Goal: Task Accomplishment & Management: Use online tool/utility

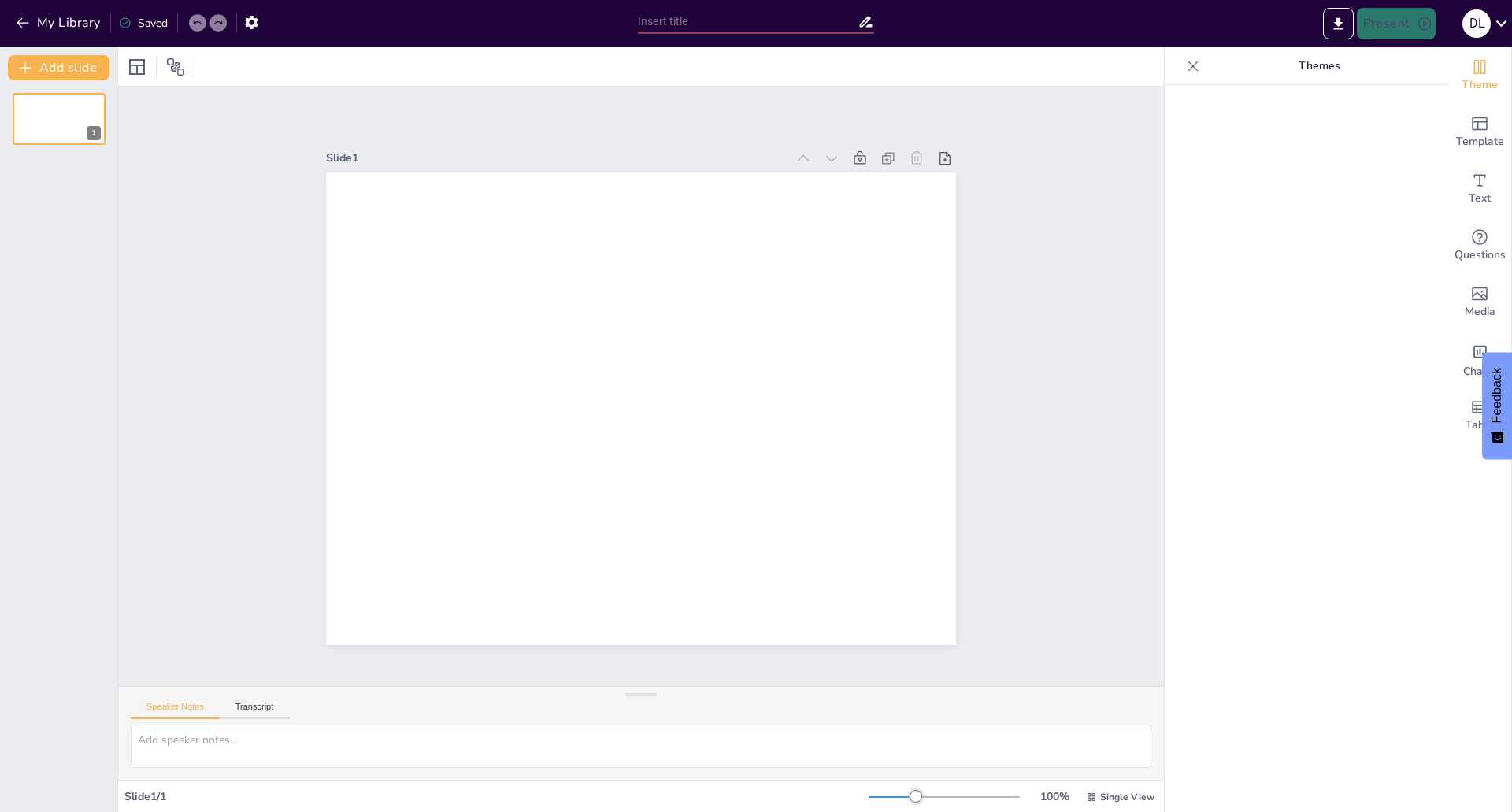
type input "New Sendsteps"
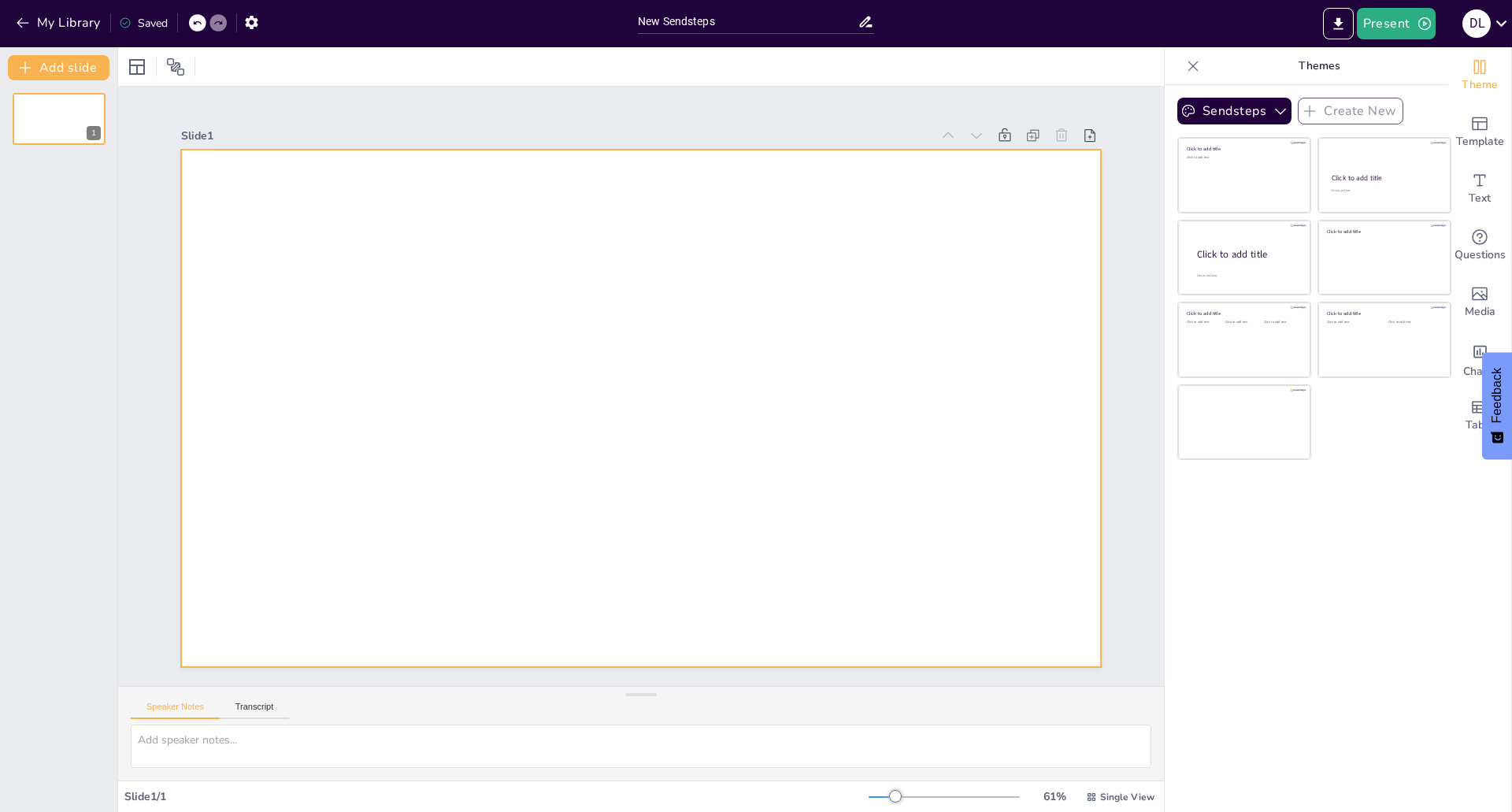
click at [878, 320] on div at bounding box center [640, 408] width 920 height 518
click at [766, 316] on div at bounding box center [640, 408] width 920 height 518
click at [1470, 232] on icon "Get real-time input from your audience" at bounding box center [1479, 237] width 19 height 19
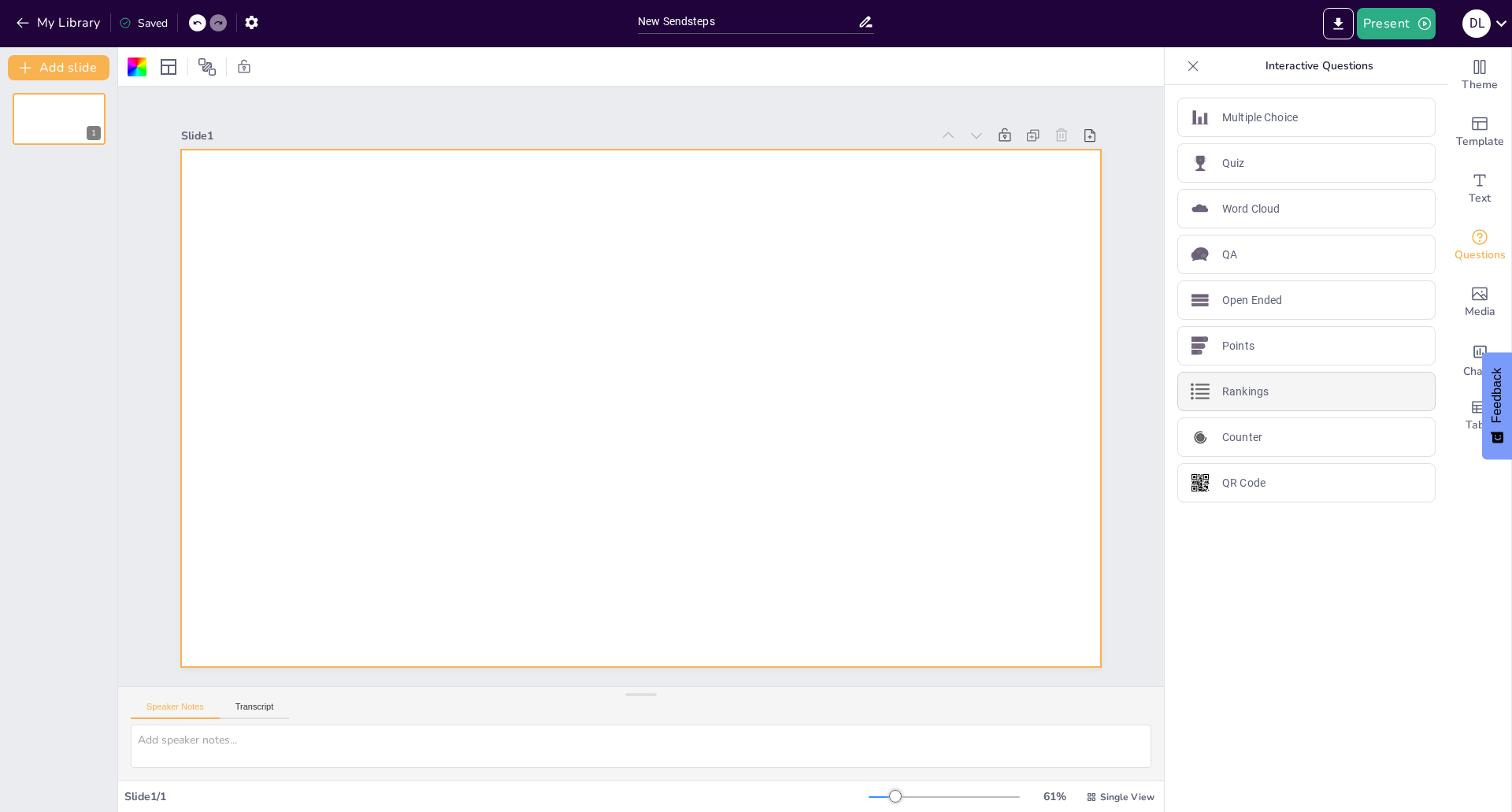
click at [1265, 401] on div "Rankings" at bounding box center [1306, 391] width 258 height 39
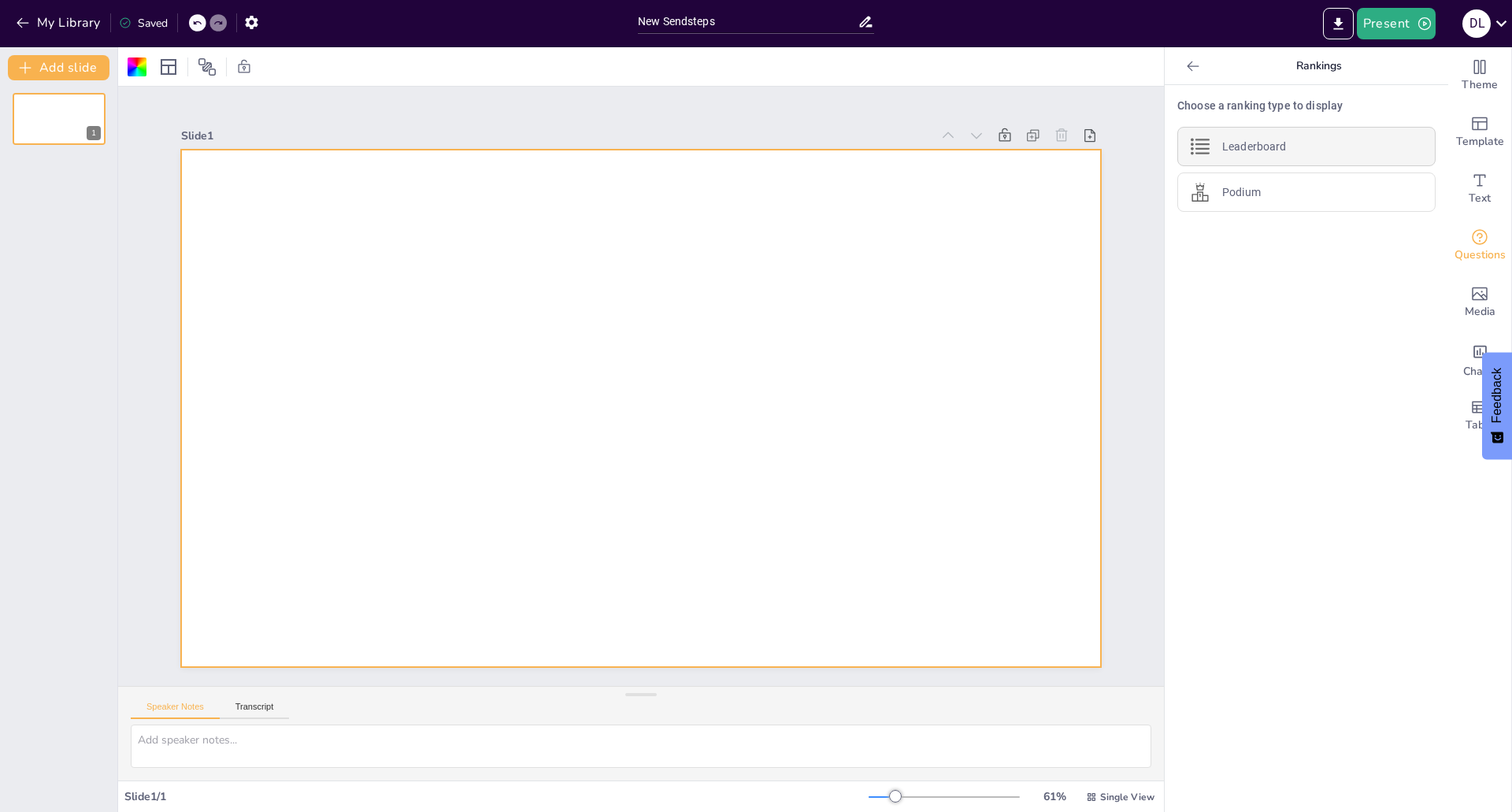
click at [1247, 146] on p "Leaderboard" at bounding box center [1254, 147] width 64 height 16
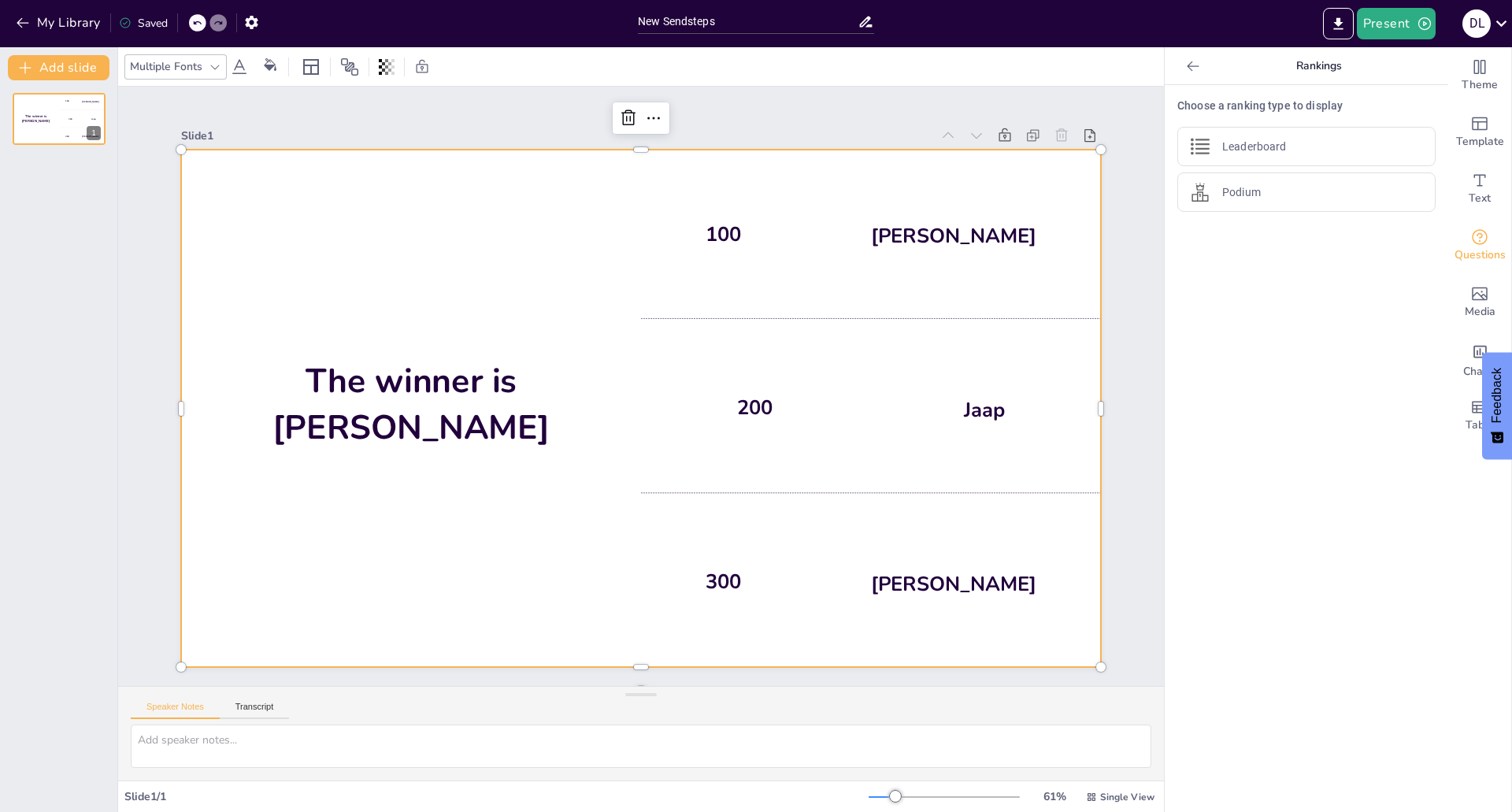
click at [741, 225] on div "100 Hasan" at bounding box center [871, 234] width 460 height 169
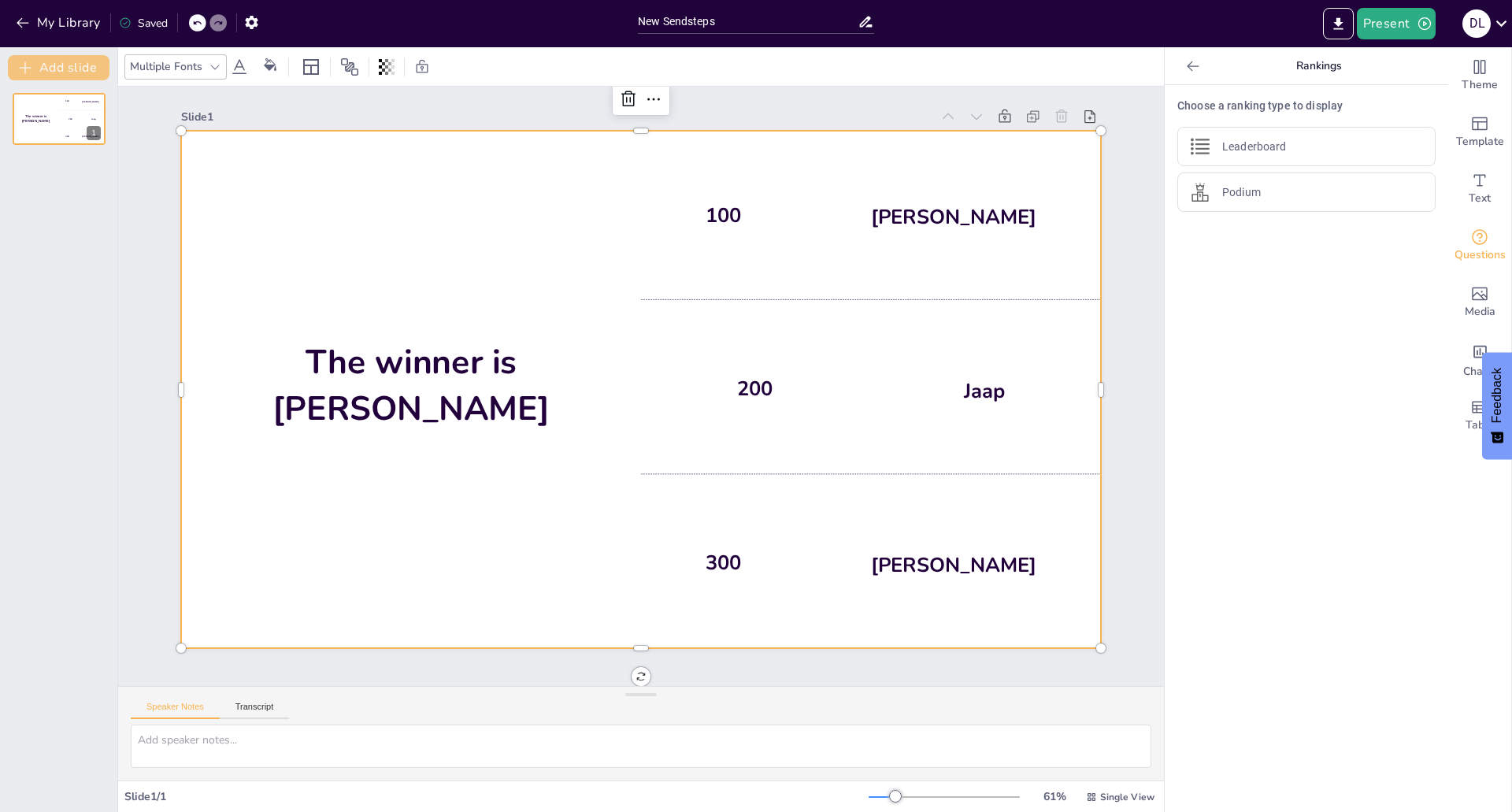
click at [78, 69] on button "Add slide" at bounding box center [58, 68] width 101 height 25
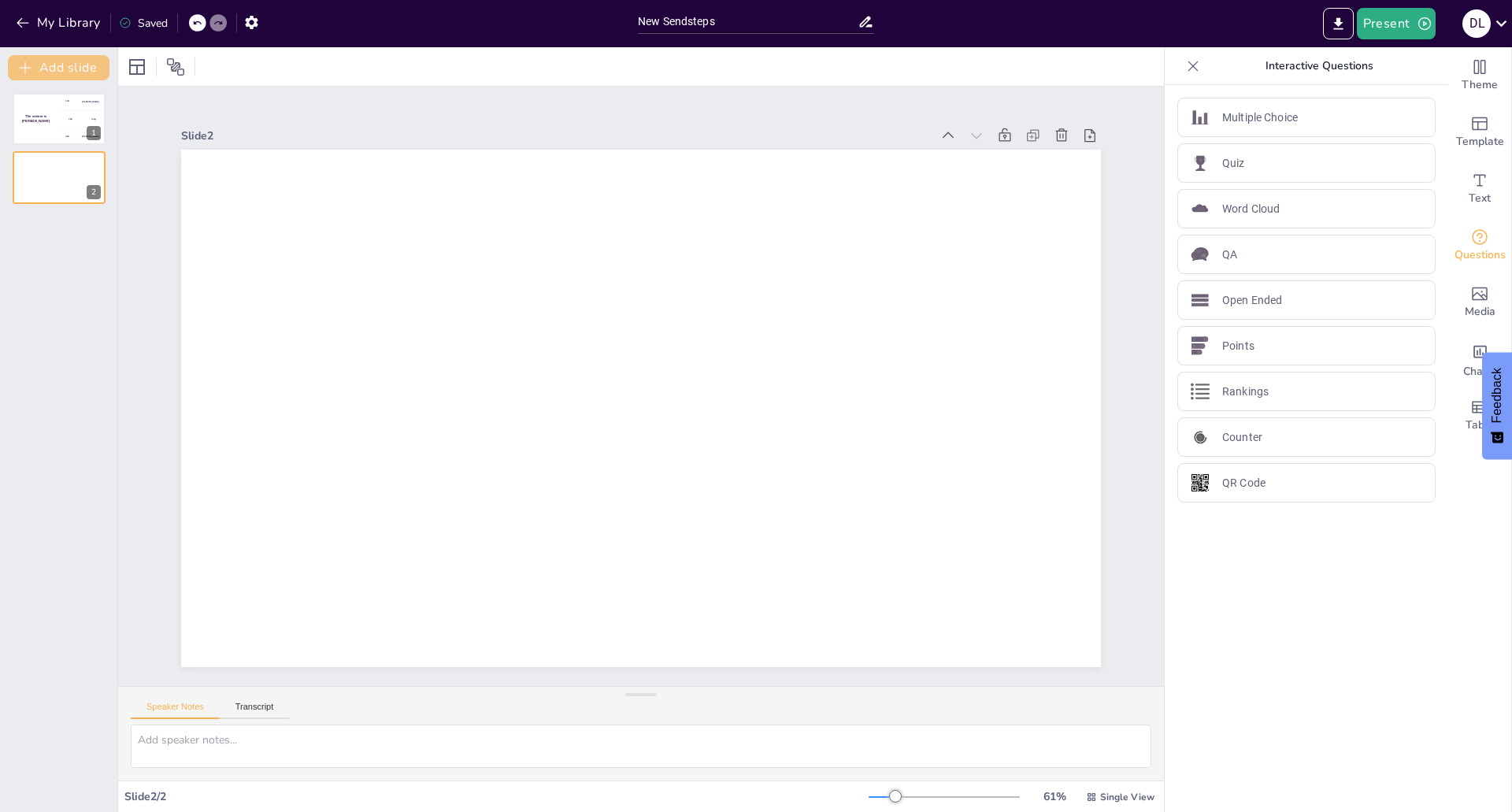
scroll to position [0, 0]
click at [1256, 198] on div "Word Cloud" at bounding box center [1306, 208] width 258 height 39
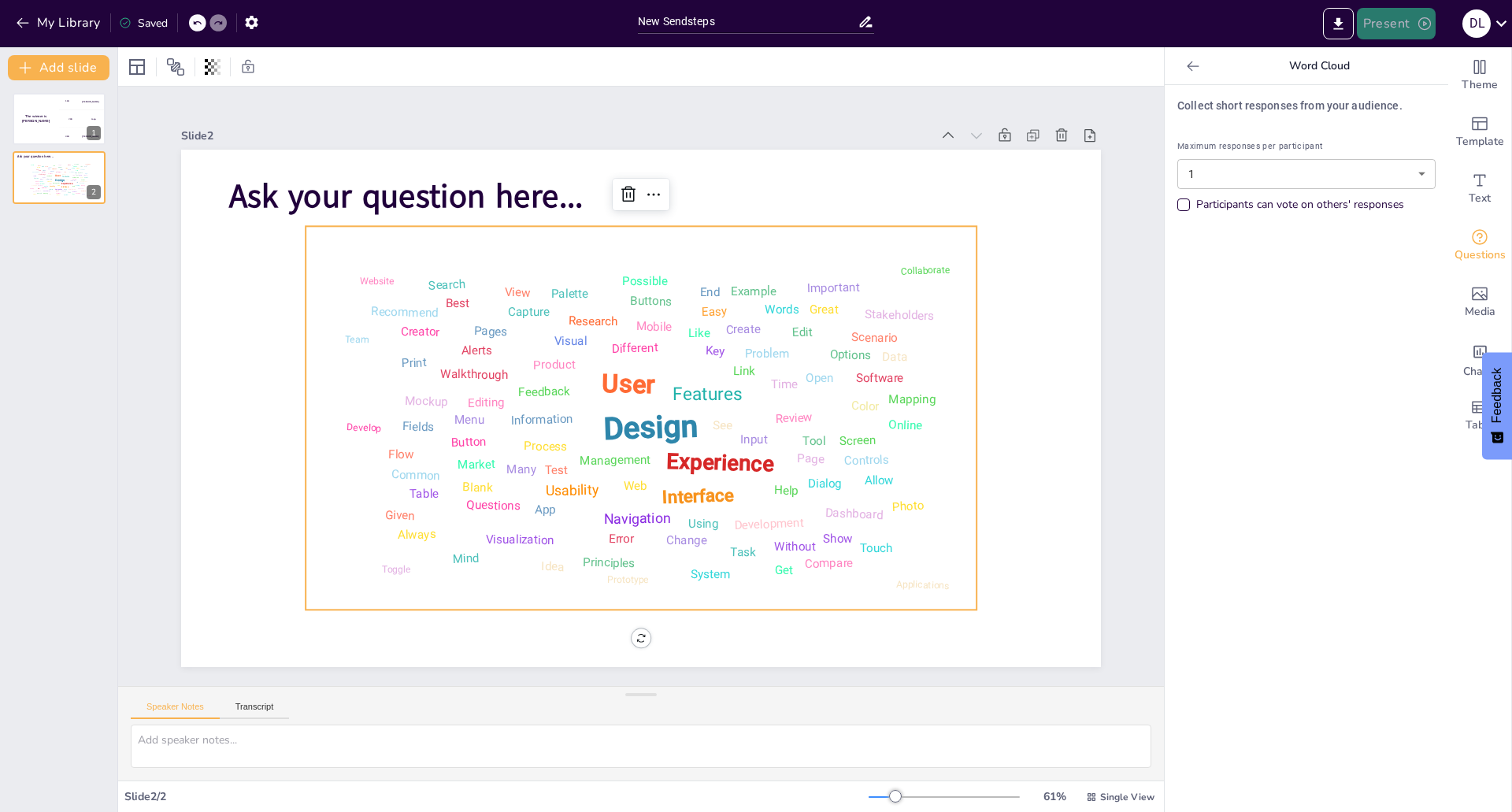
click at [1380, 21] on button "Present" at bounding box center [1396, 23] width 78 height 32
click at [395, 160] on div at bounding box center [756, 406] width 1512 height 812
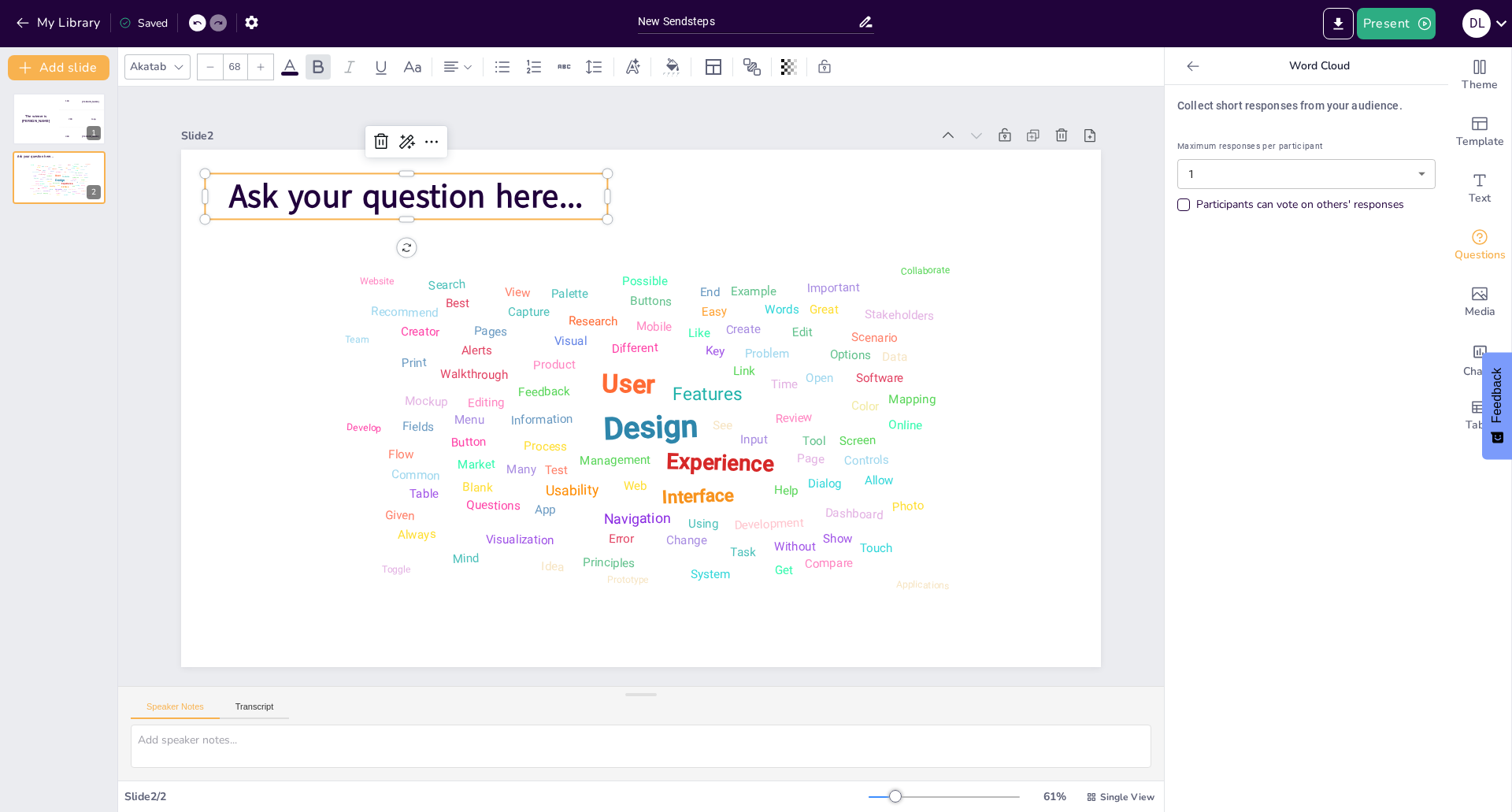
click at [402, 207] on span "Ask your question here..." at bounding box center [406, 196] width 354 height 45
click at [406, 202] on span "Ask your question here..." at bounding box center [406, 196] width 354 height 45
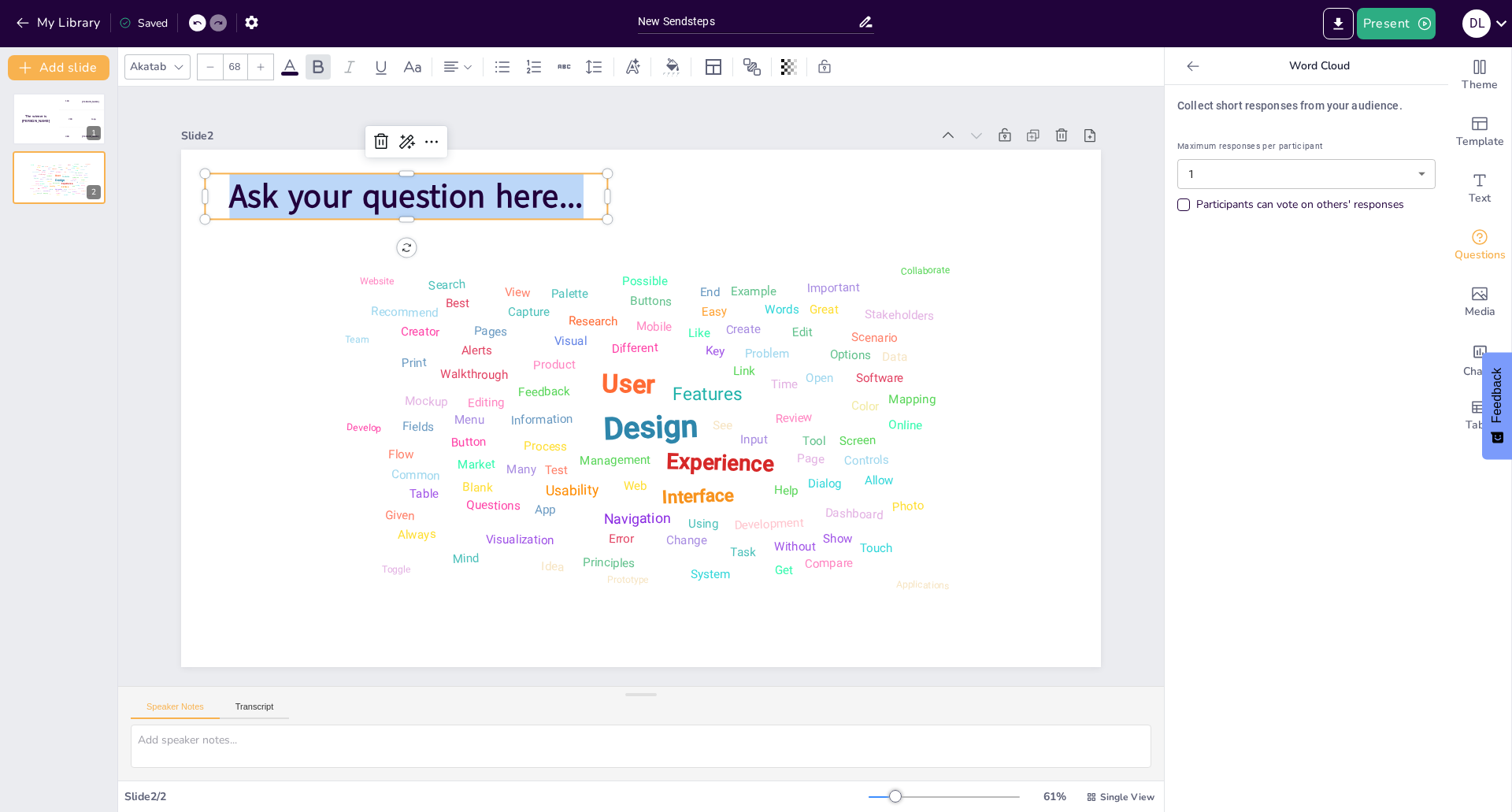
click at [406, 202] on span "Ask your question here..." at bounding box center [406, 196] width 354 height 45
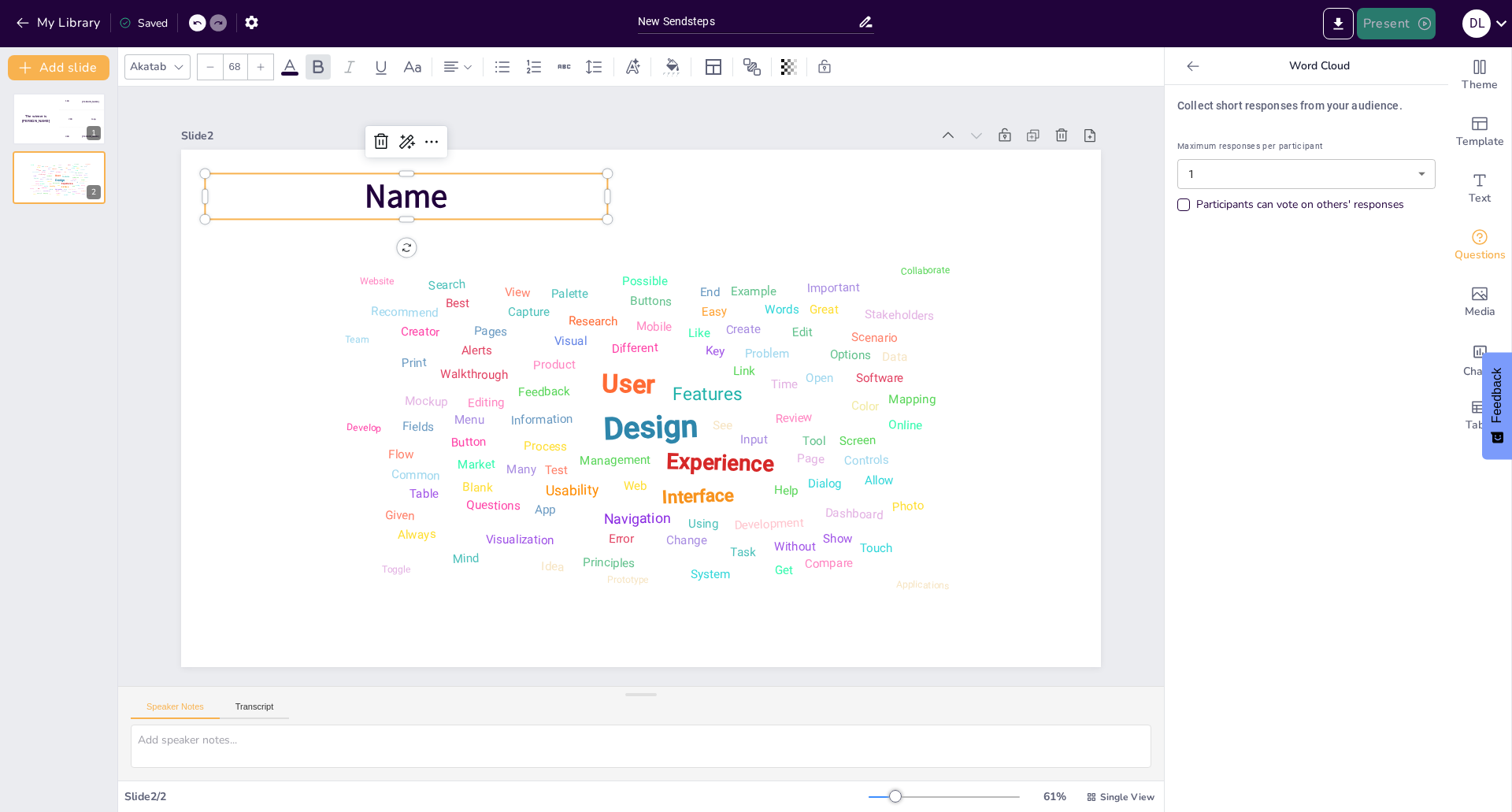
click at [1394, 25] on button "Present" at bounding box center [1396, 23] width 78 height 32
click at [1452, 97] on li "Play presentation" at bounding box center [1420, 97] width 125 height 25
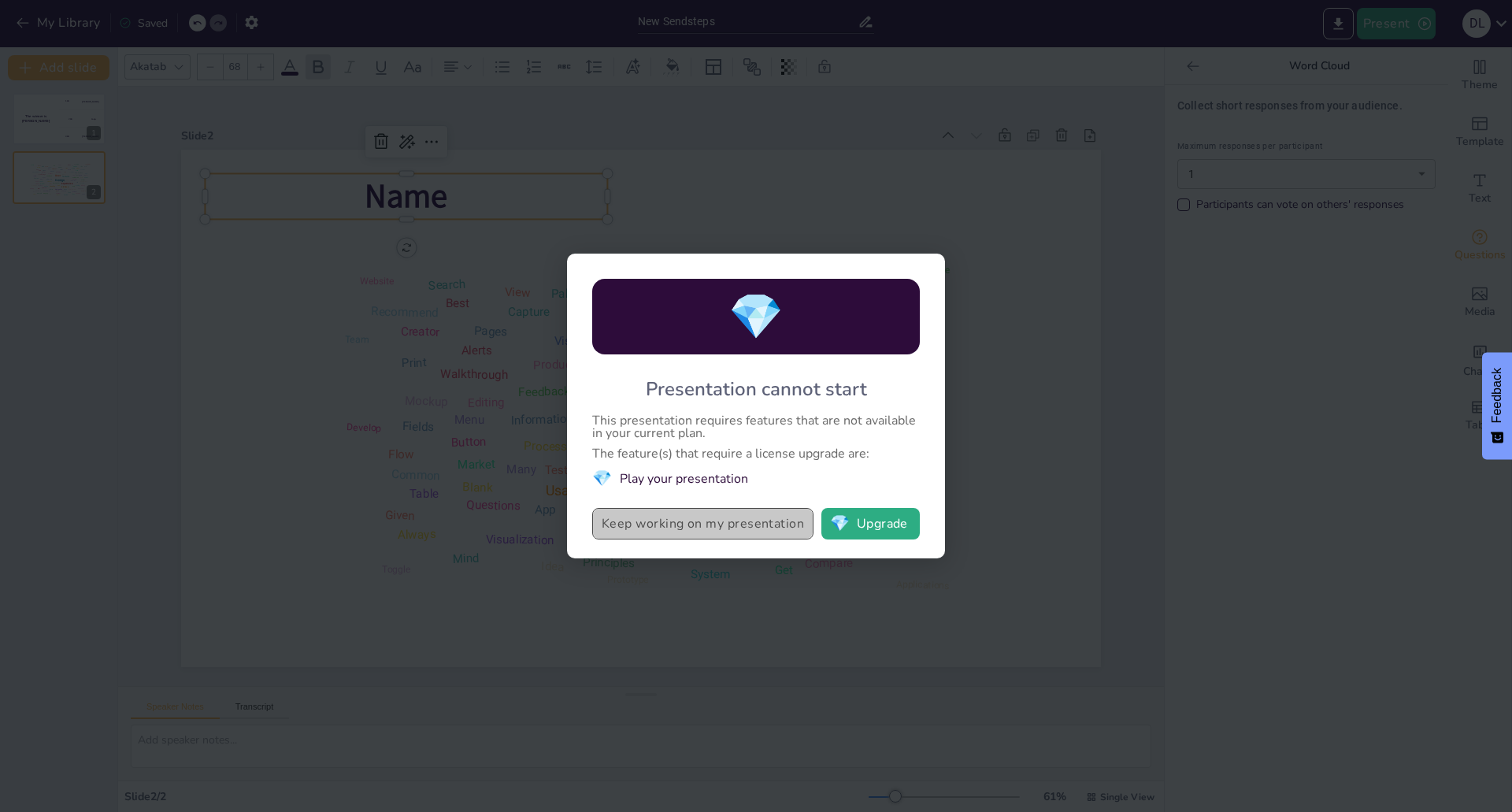
click at [685, 514] on button "Keep working on my presentation" at bounding box center [702, 524] width 221 height 32
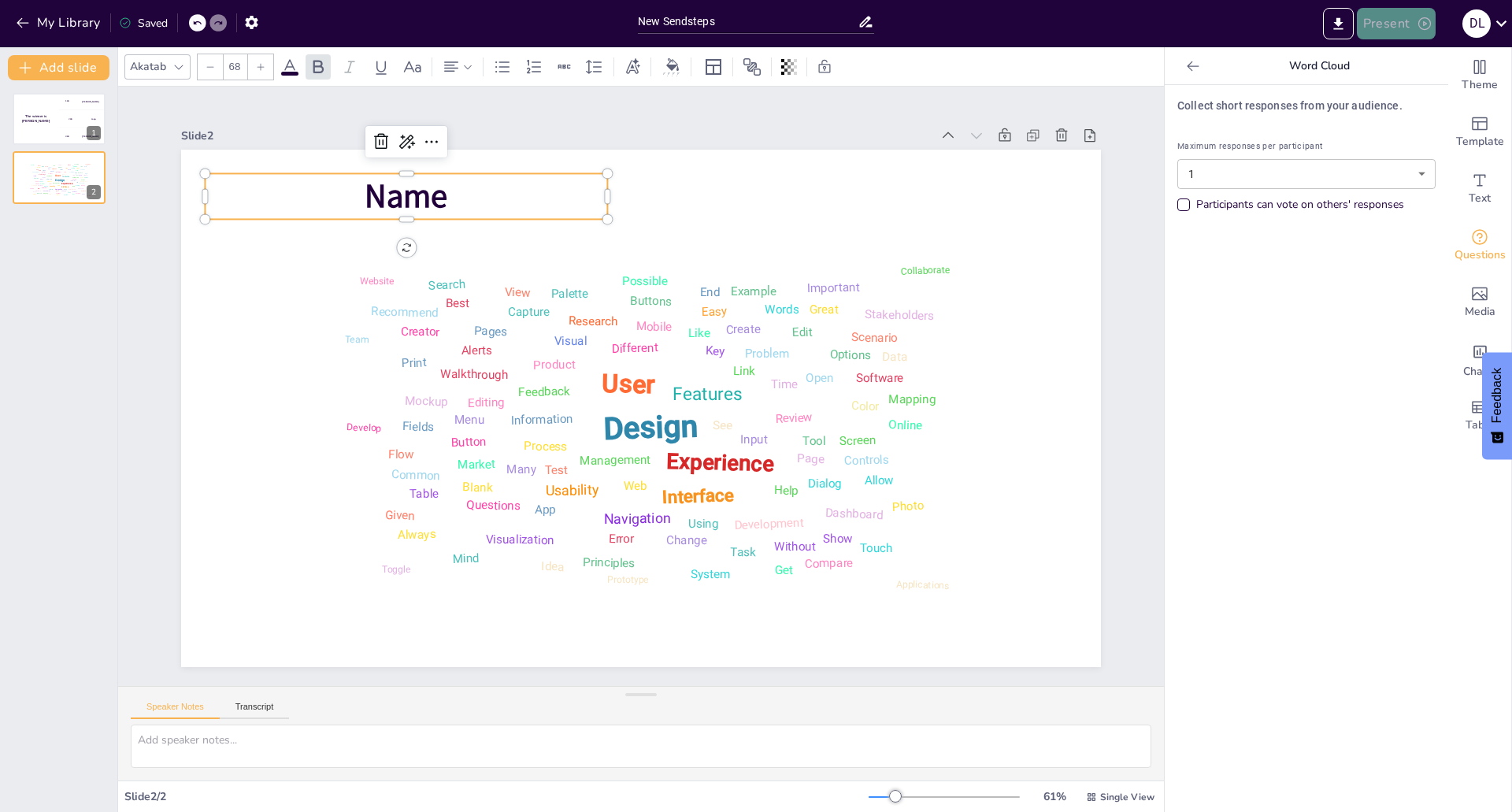
click at [1390, 11] on button "Present" at bounding box center [1396, 23] width 78 height 32
click at [1392, 66] on li "Preview presentation" at bounding box center [1420, 58] width 125 height 25
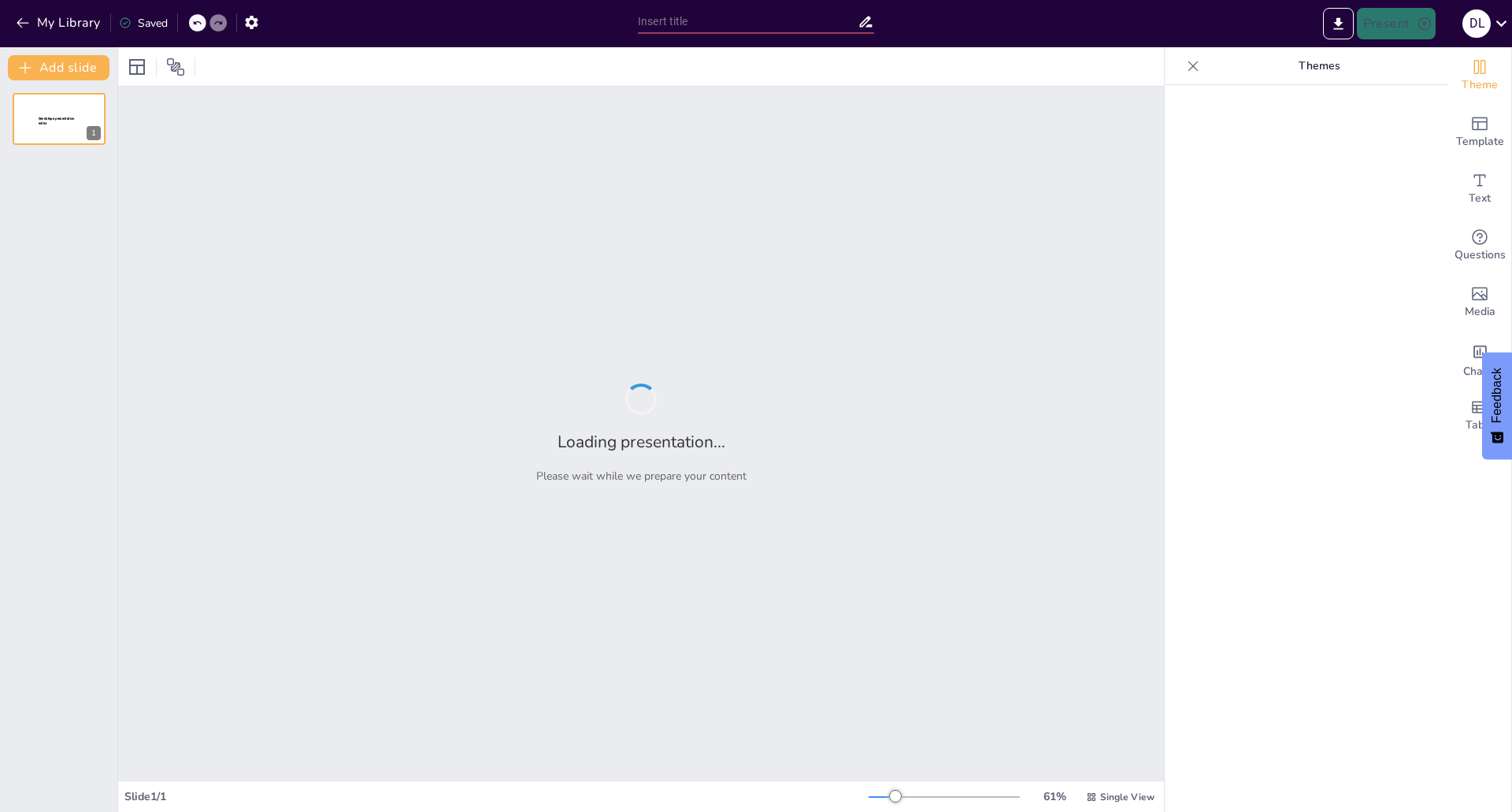
type input "New Sendsteps"
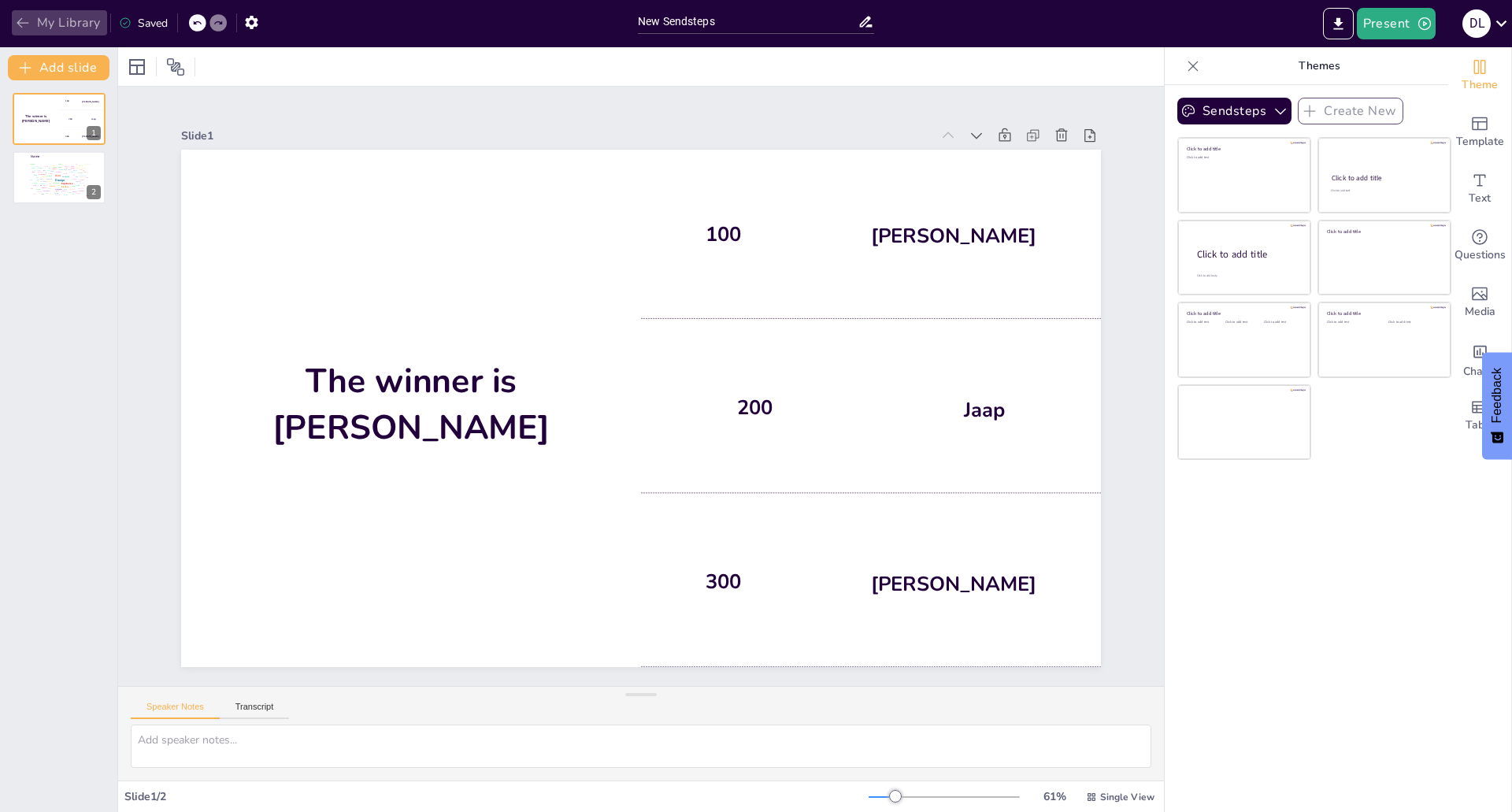
click at [23, 18] on icon "button" at bounding box center [23, 23] width 15 height 15
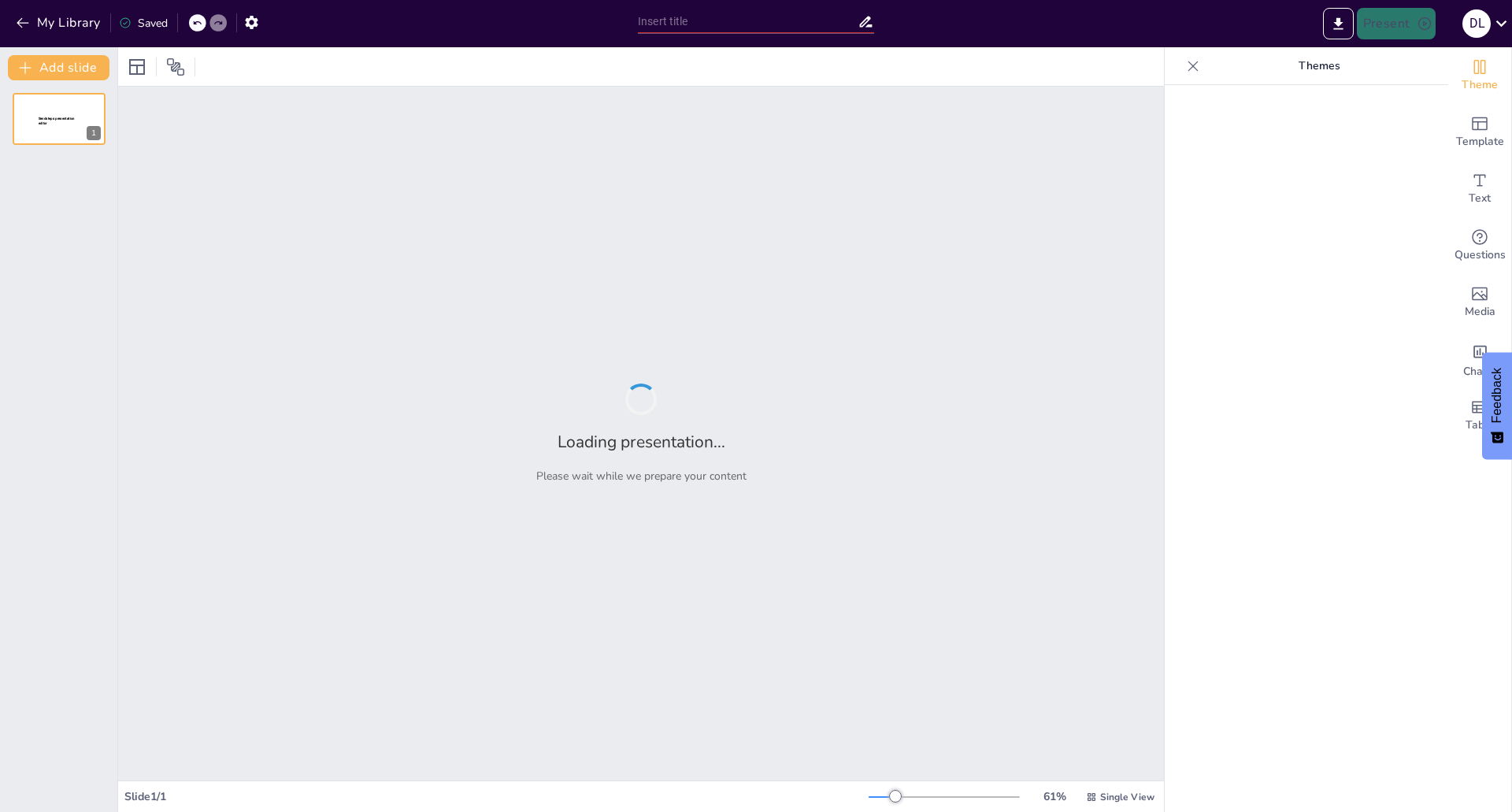
type input "Initiale Situation und Zieldefinition: Ein Überblick"
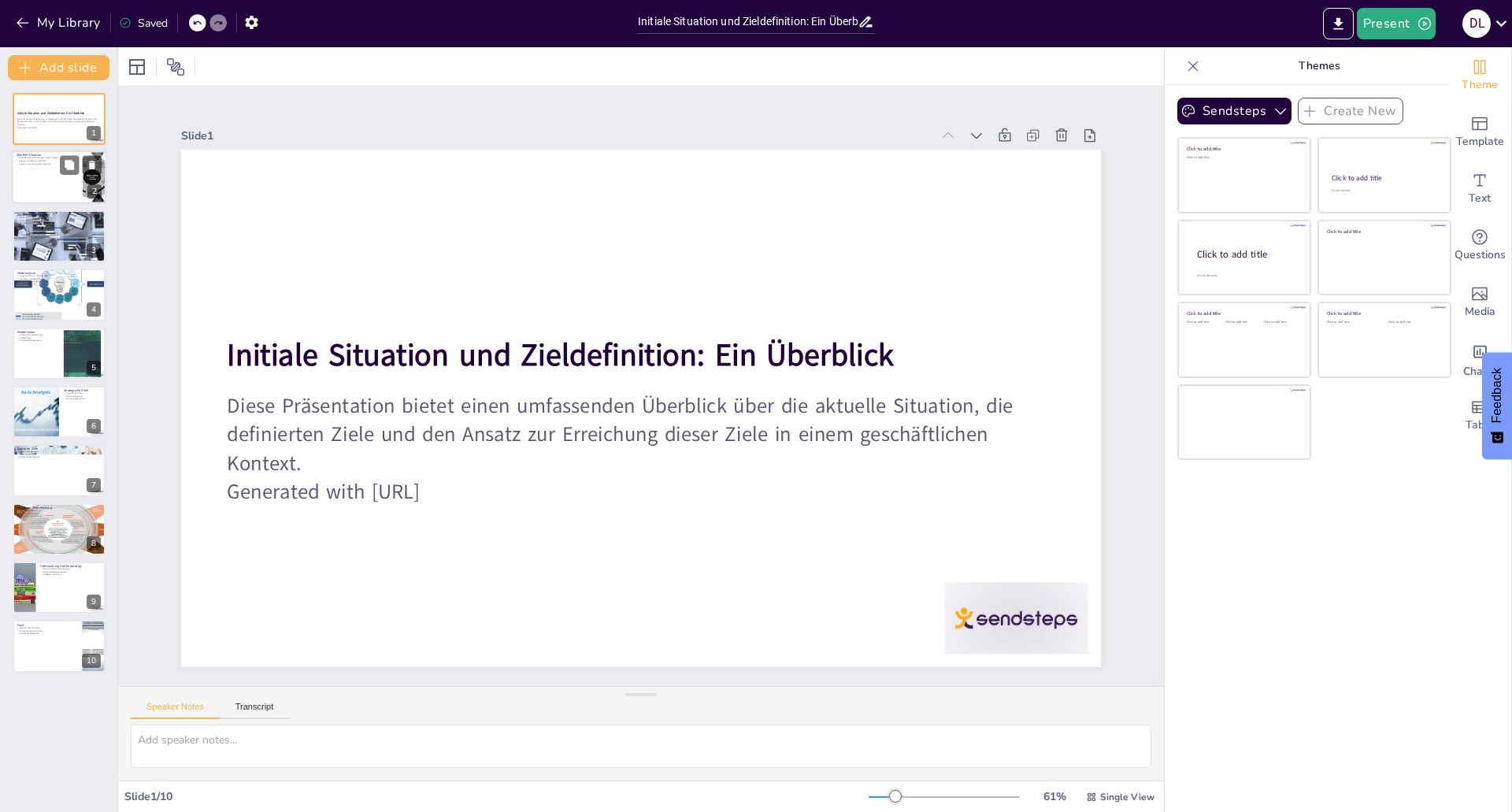
click at [56, 169] on div at bounding box center [58, 178] width 95 height 54
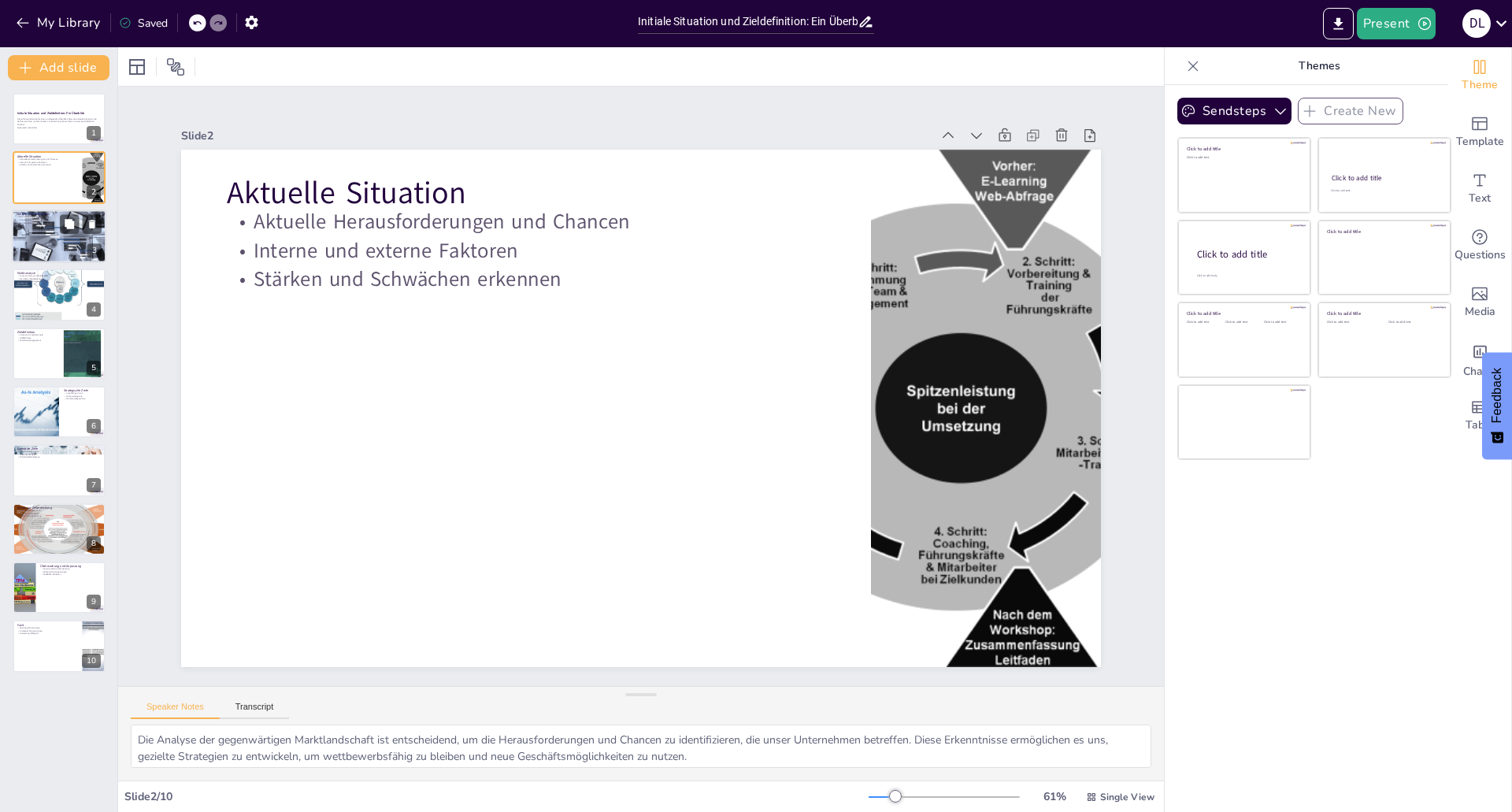
click at [63, 255] on div at bounding box center [59, 237] width 101 height 54
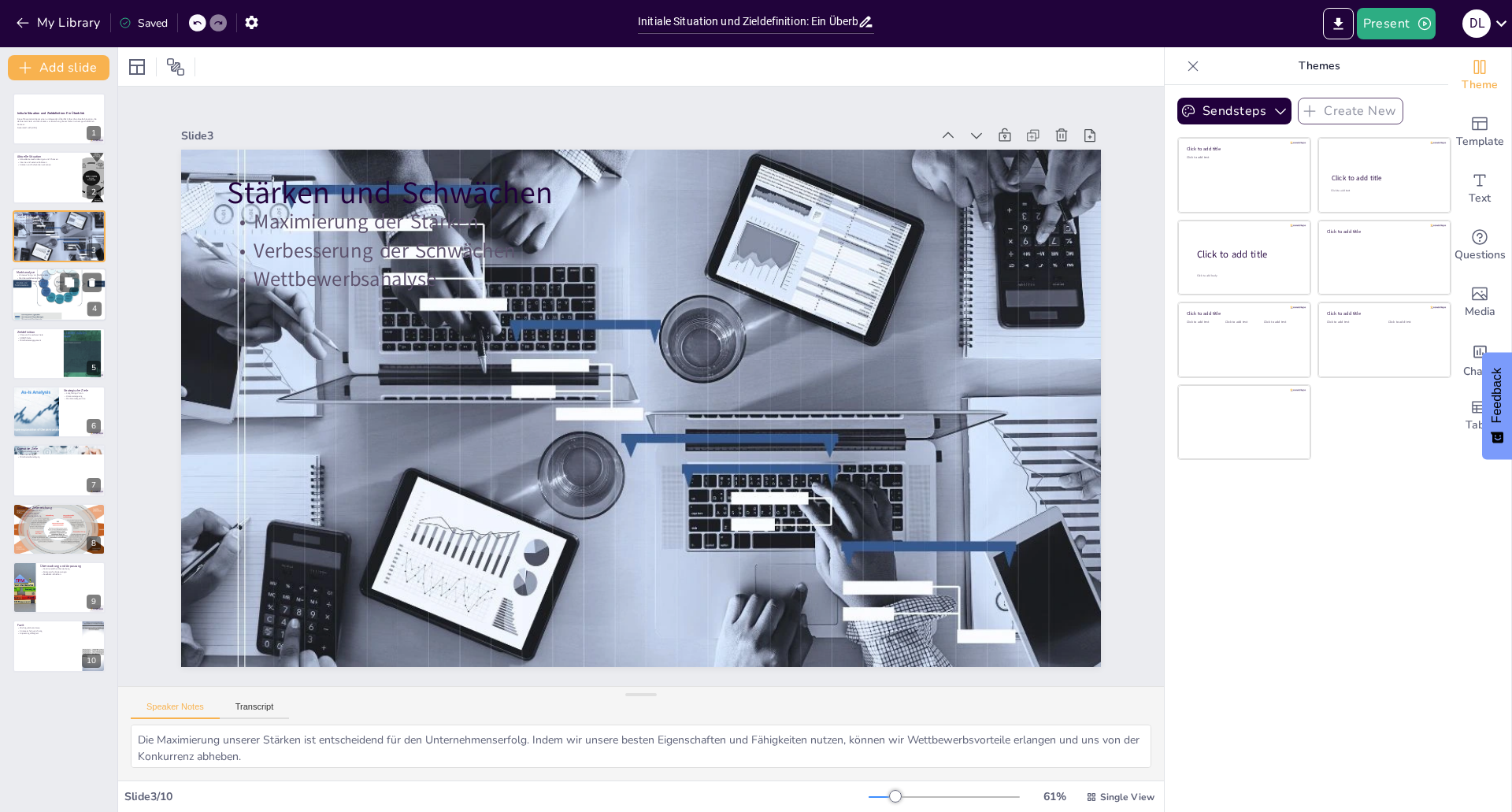
click at [66, 303] on div at bounding box center [58, 295] width 95 height 63
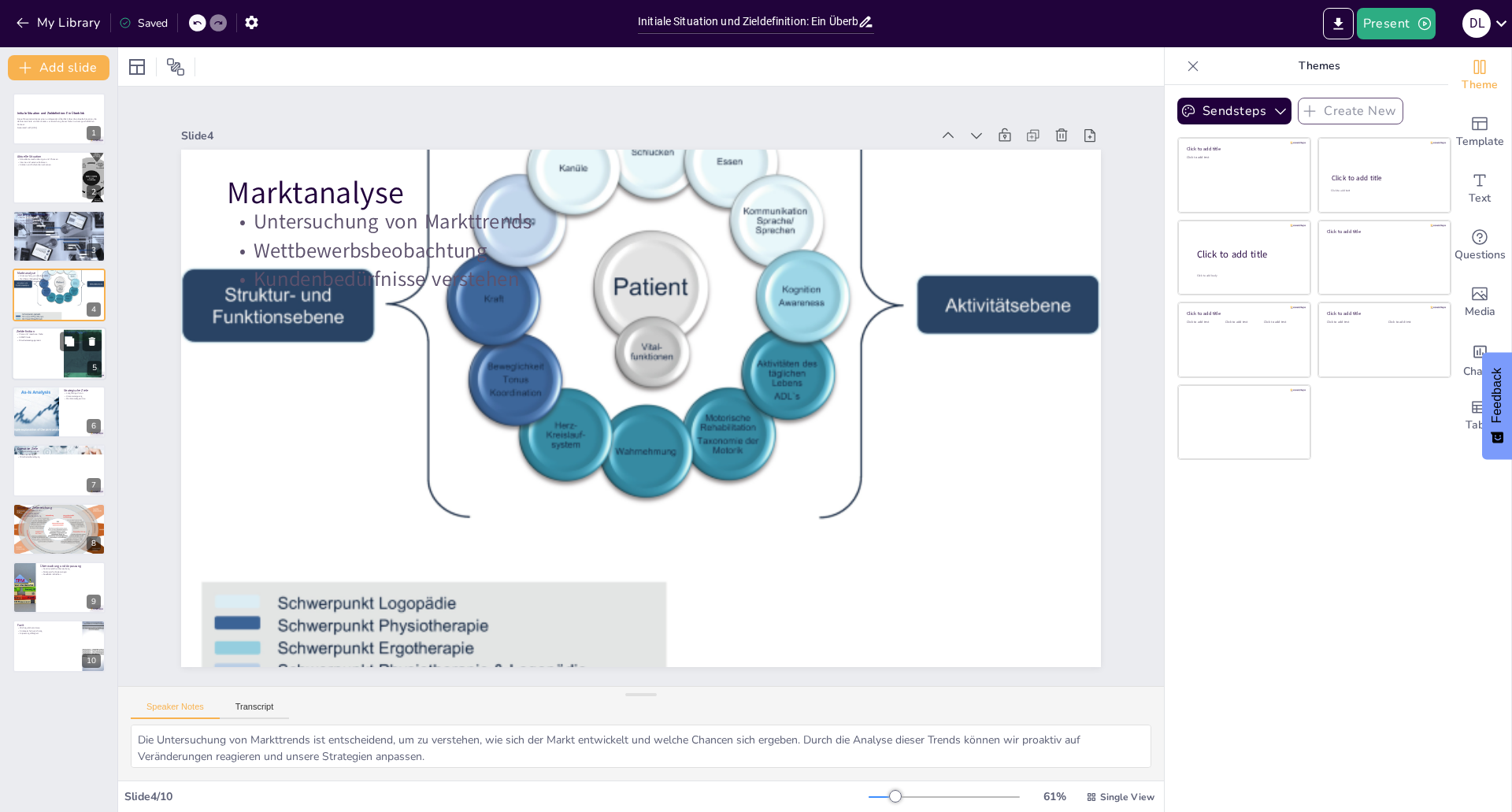
click at [56, 359] on div at bounding box center [58, 353] width 95 height 54
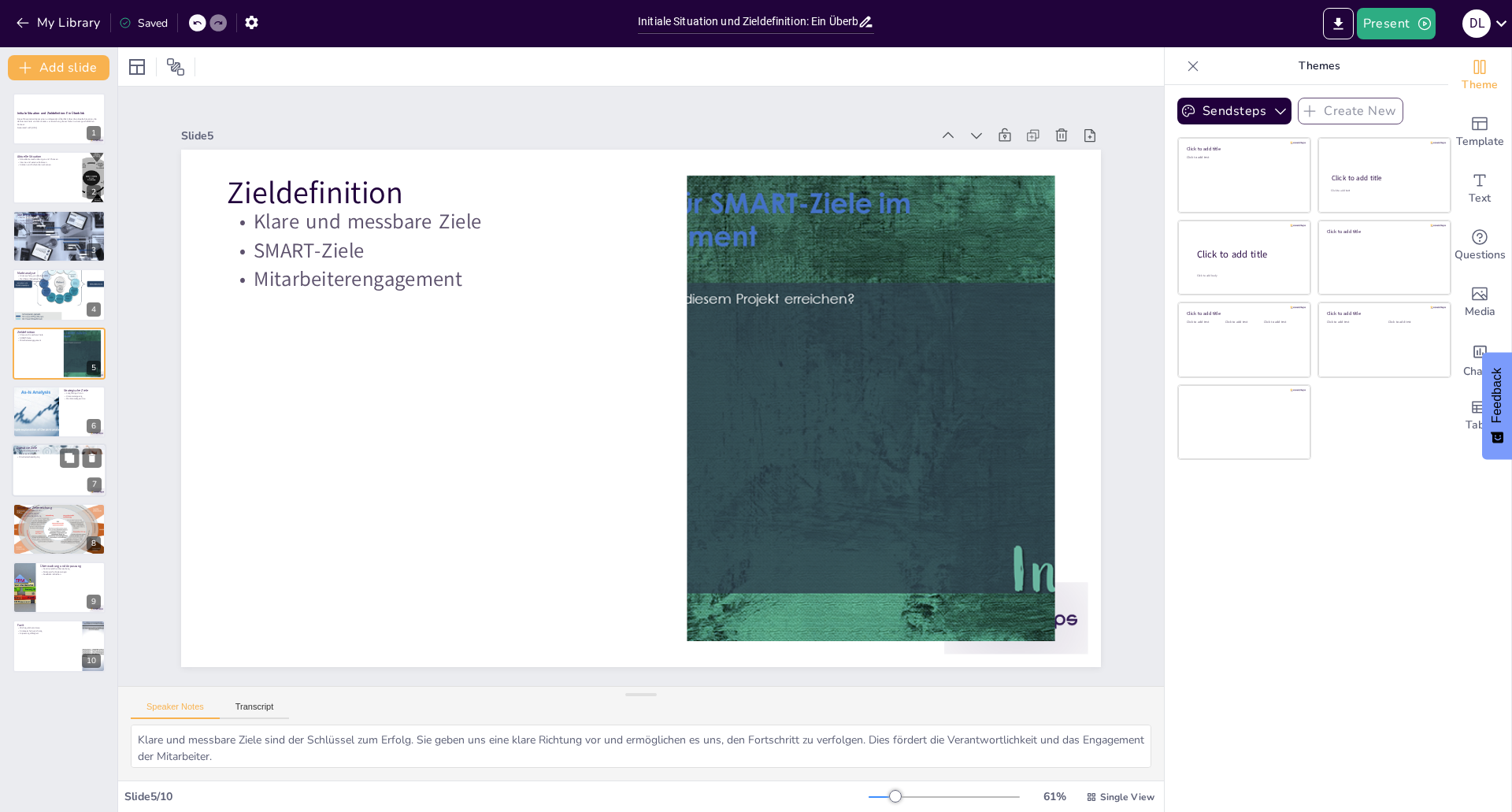
click at [47, 461] on div at bounding box center [58, 471] width 95 height 54
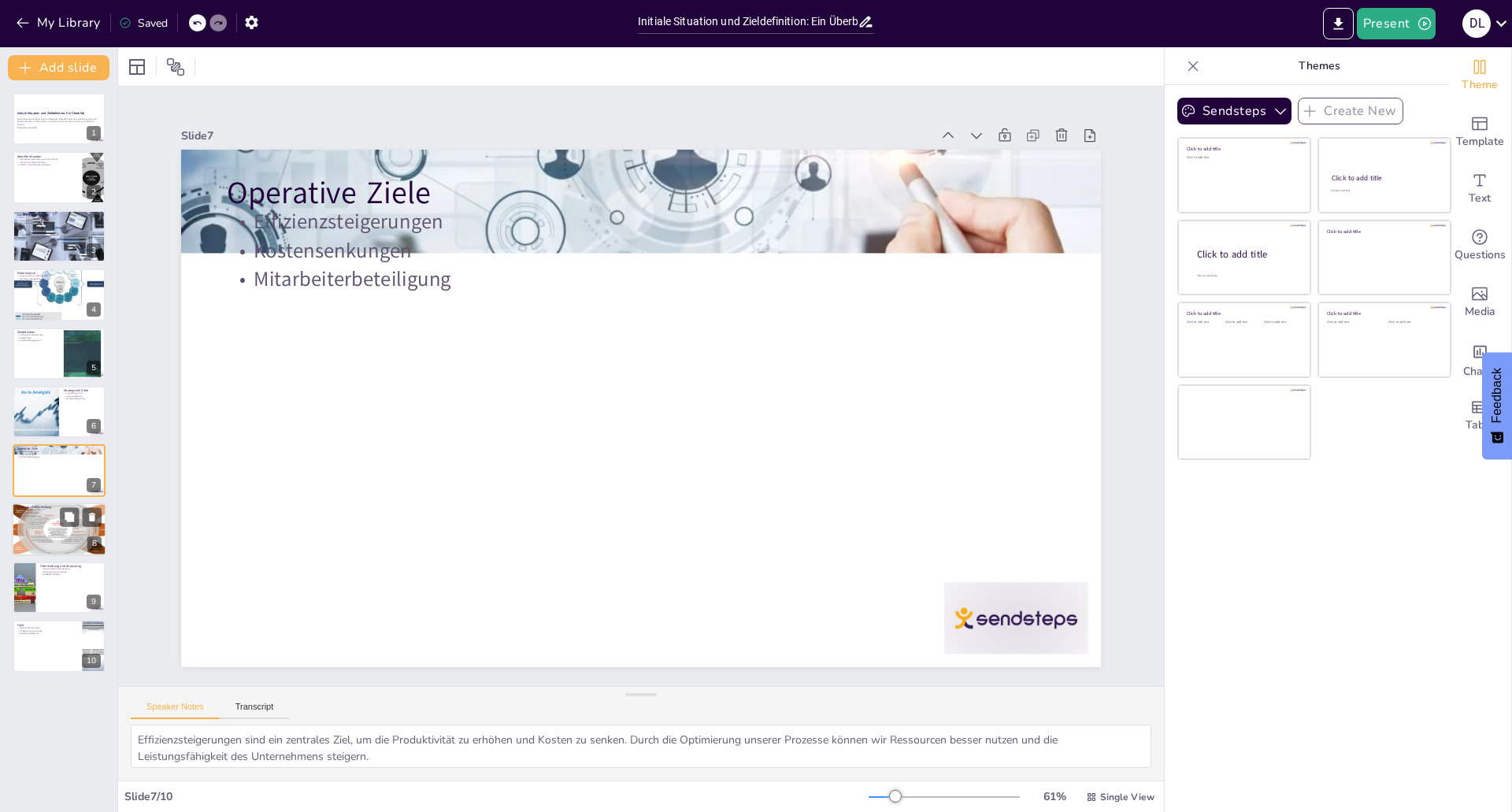
click at [43, 541] on div at bounding box center [58, 530] width 95 height 63
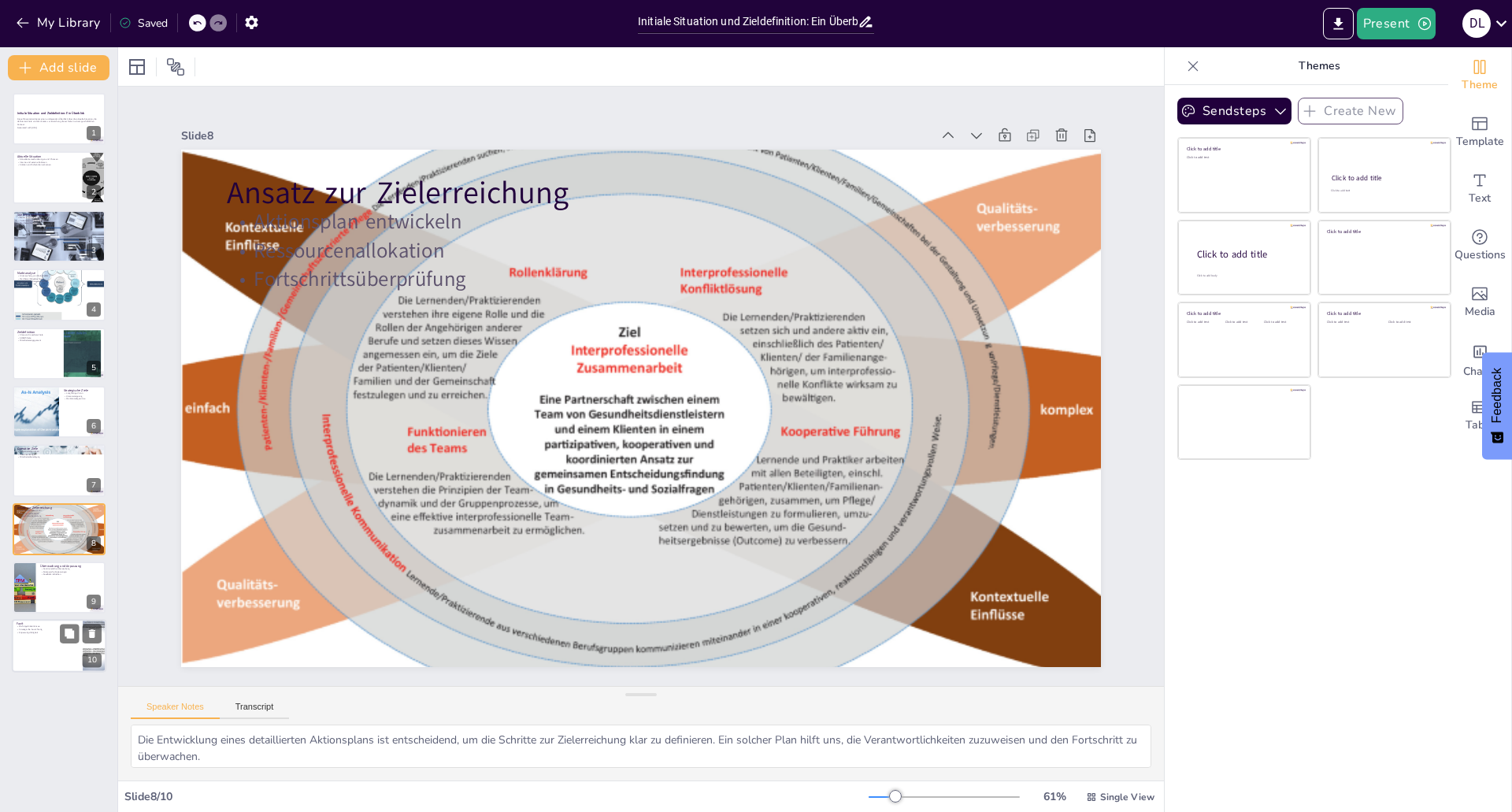
click at [51, 624] on p "Fazit" at bounding box center [47, 624] width 61 height 5
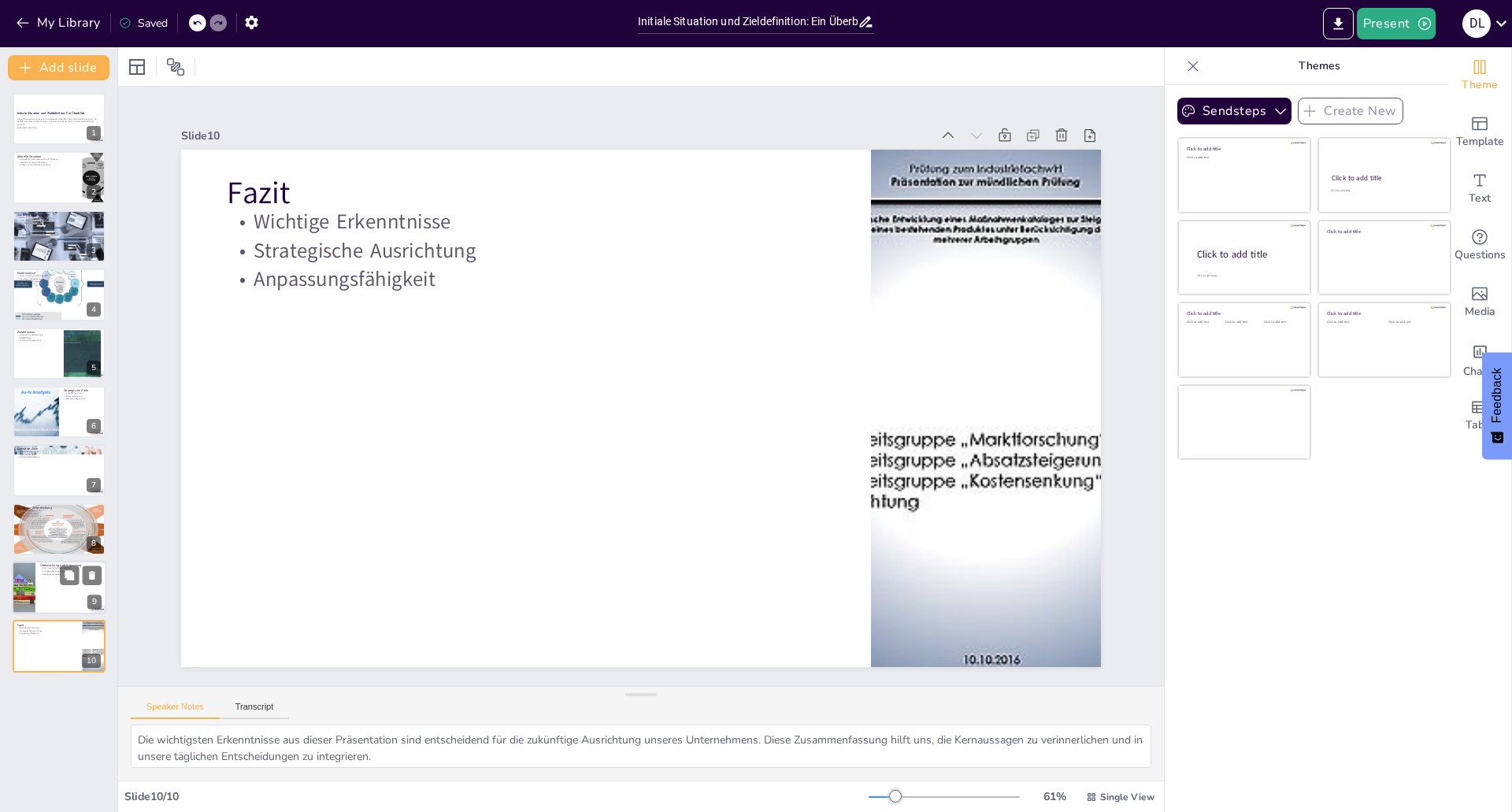
click at [55, 562] on div "Überwachung und Anpassung Kontinuierliche Überwachung Strategische Anpassungen …" at bounding box center [58, 588] width 95 height 54
type textarea "Die kontinuierliche Überwachung unserer Fortschritte ist entscheidend, um siche…"
